Goal: Task Accomplishment & Management: Use online tool/utility

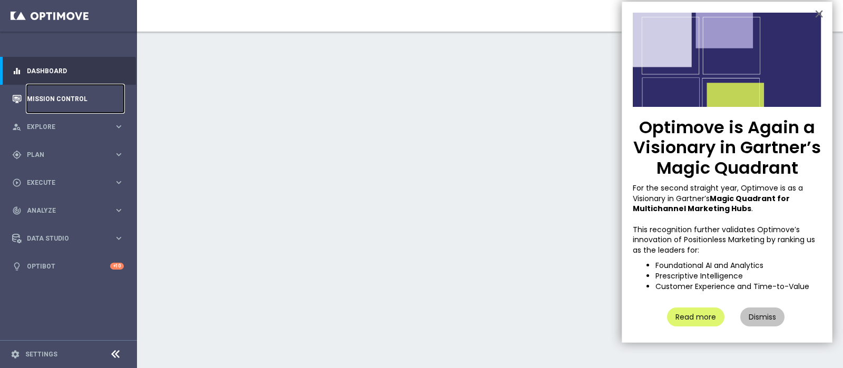
click at [42, 101] on link "Mission Control" at bounding box center [75, 99] width 97 height 28
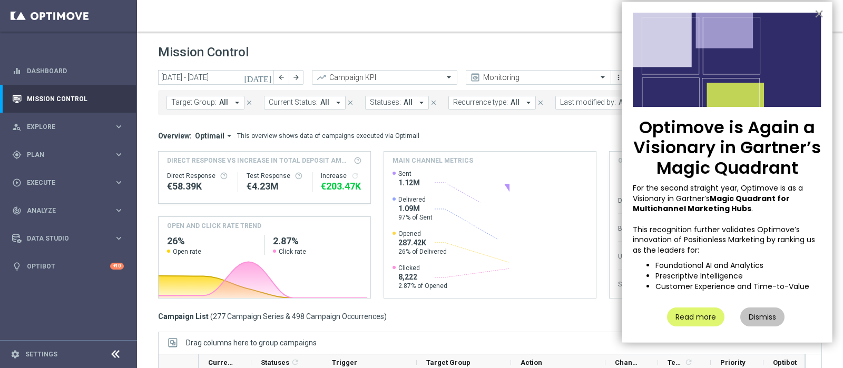
click at [818, 11] on button "×" at bounding box center [819, 13] width 10 height 17
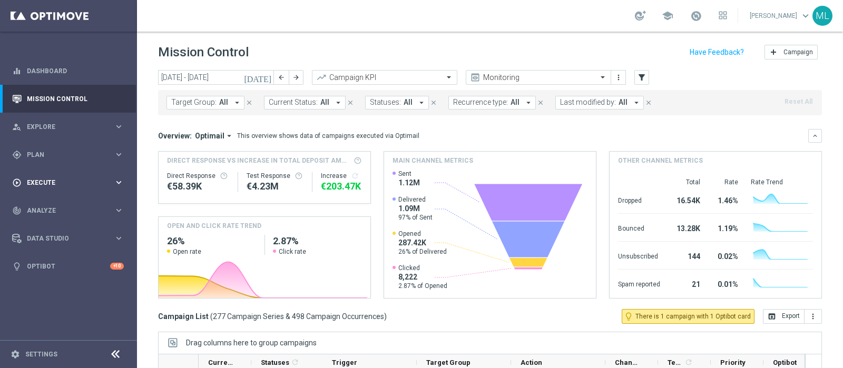
click at [36, 178] on div "play_circle_outline Execute" at bounding box center [63, 182] width 102 height 9
click at [36, 161] on div "gps_fixed Plan keyboard_arrow_right" at bounding box center [68, 155] width 136 height 28
click at [45, 219] on div "Streams" at bounding box center [81, 224] width 108 height 16
click at [43, 220] on link "Streams" at bounding box center [68, 224] width 82 height 8
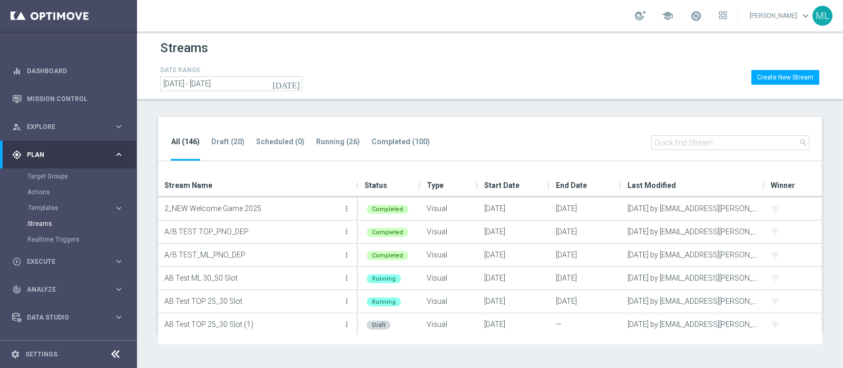
click at [687, 140] on input "text" at bounding box center [730, 142] width 158 height 15
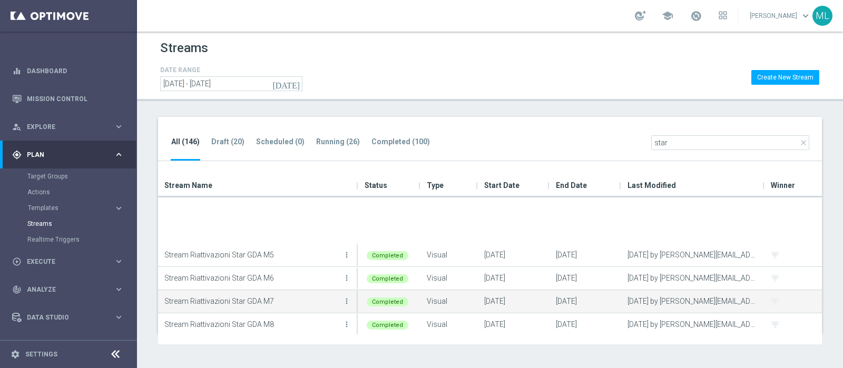
scroll to position [71, 0]
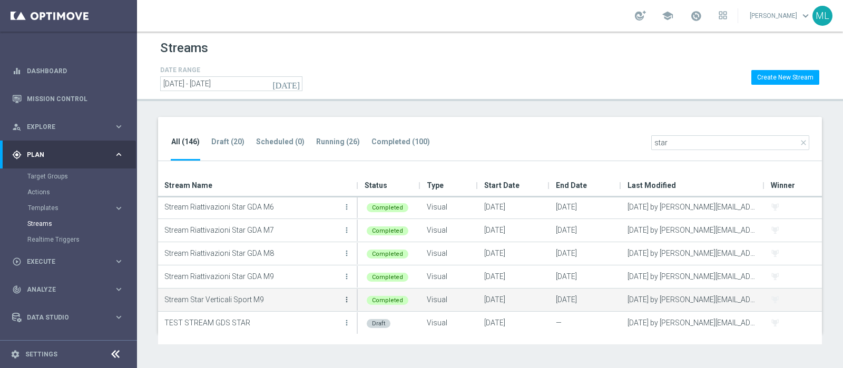
type input "star"
click at [346, 298] on icon "more_vert" at bounding box center [346, 299] width 8 height 8
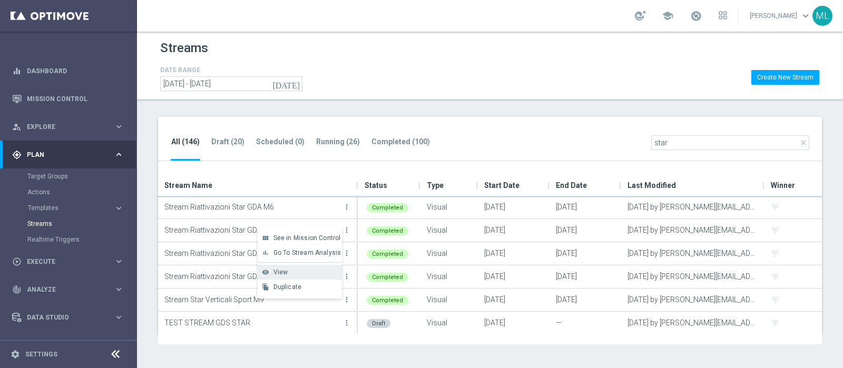
click at [275, 271] on span "View" at bounding box center [280, 272] width 15 height 7
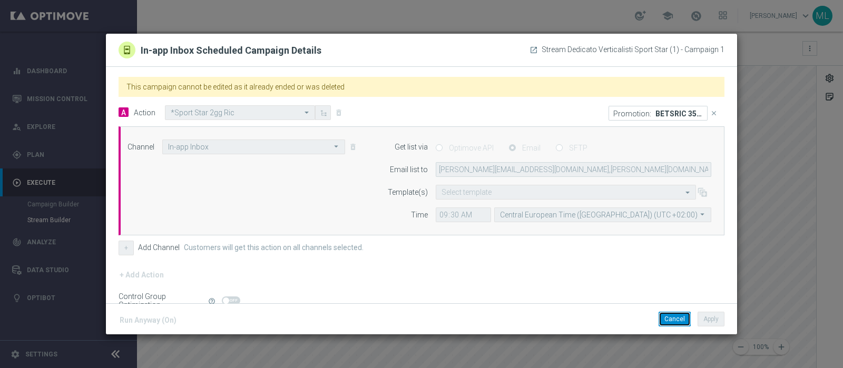
click at [674, 321] on button "Cancel" at bounding box center [674, 319] width 32 height 15
click at [676, 318] on button "Cancel" at bounding box center [674, 319] width 32 height 15
